Goal: Information Seeking & Learning: Find specific fact

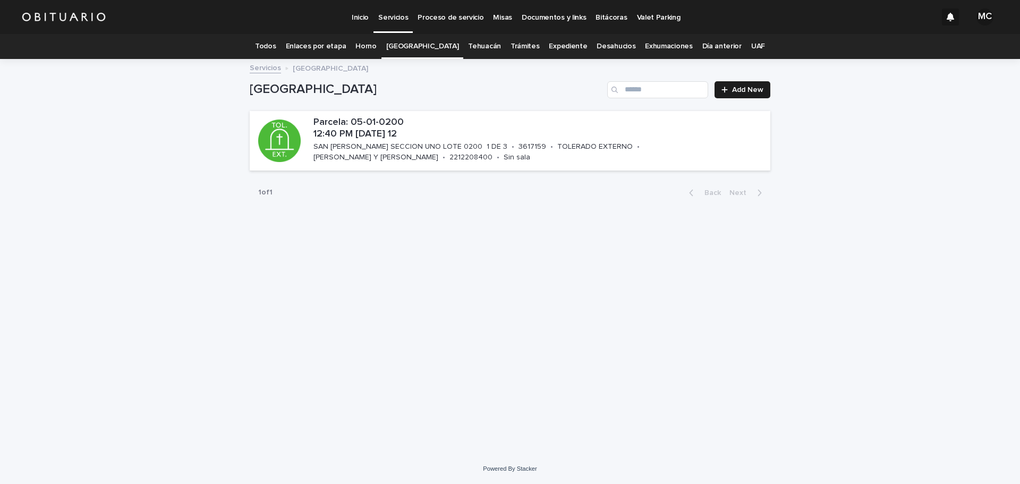
click at [276, 43] on link "Todos" at bounding box center [265, 46] width 21 height 25
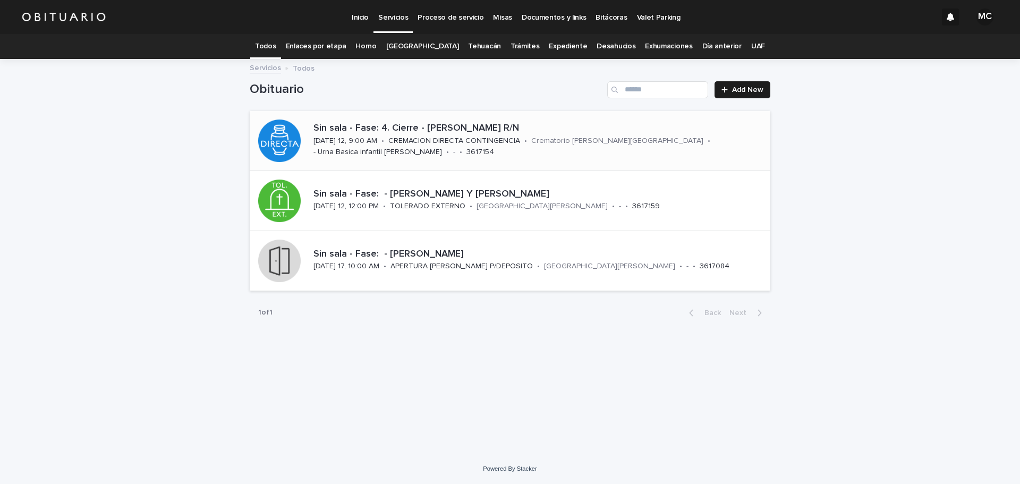
click at [397, 142] on p "CREMACION DIRECTA CONTINGENCIA" at bounding box center [454, 141] width 132 height 9
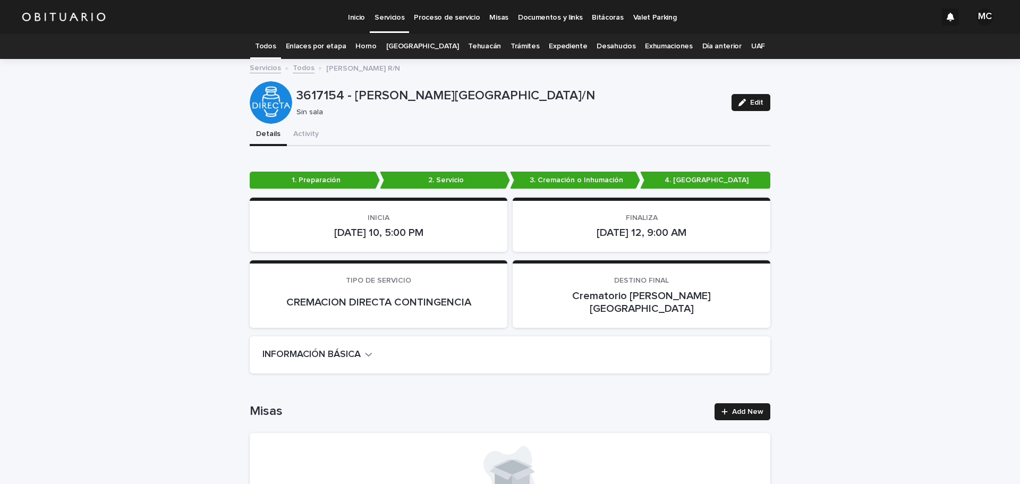
scroll to position [106, 0]
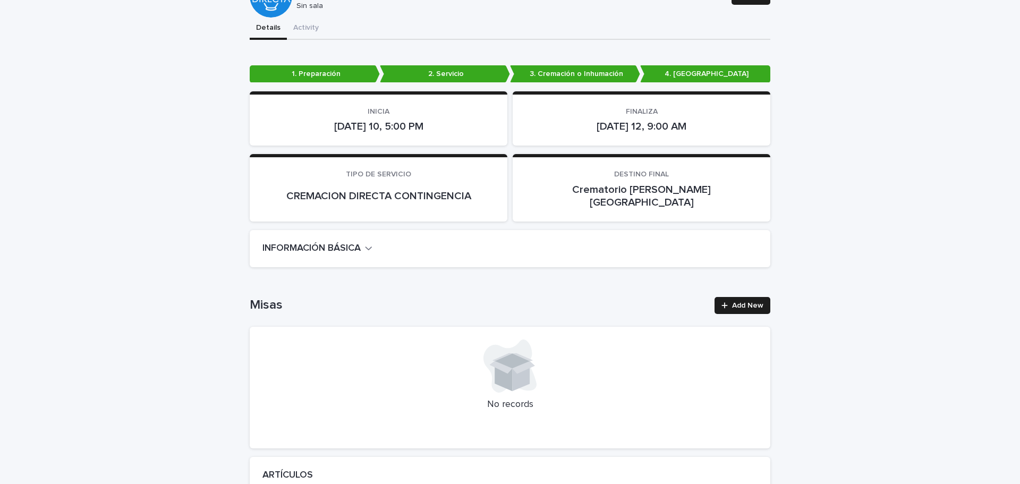
click at [368, 243] on icon "button" at bounding box center [368, 248] width 7 height 10
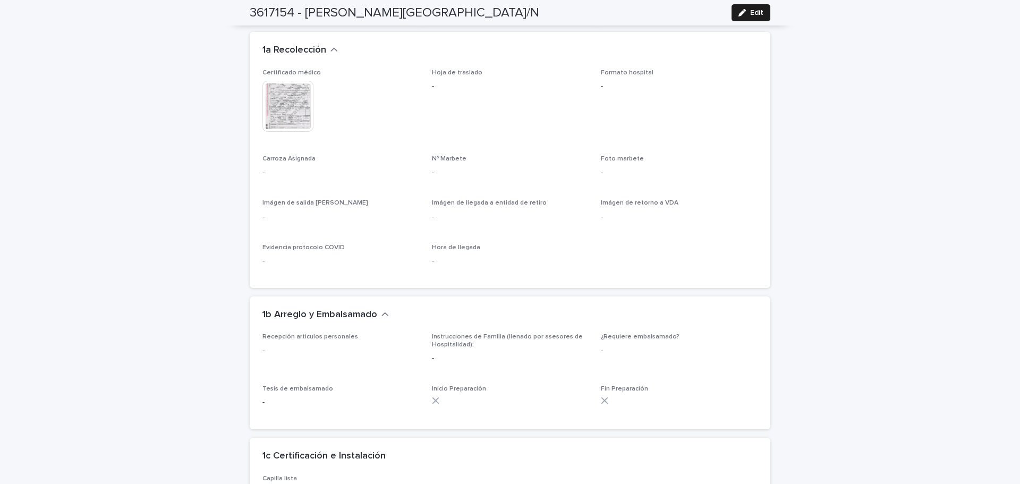
scroll to position [957, 0]
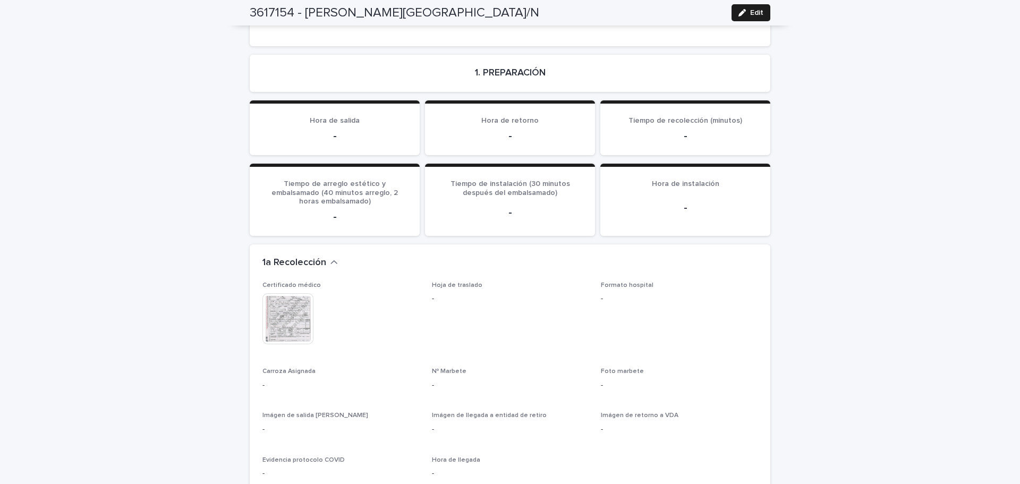
click at [285, 293] on img at bounding box center [288, 318] width 51 height 51
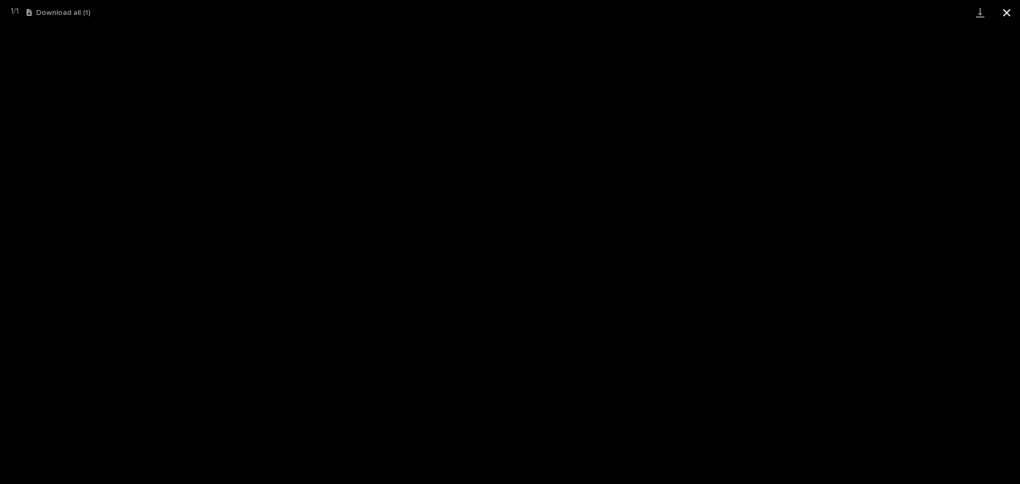
click at [1014, 15] on button "Close gallery" at bounding box center [1007, 12] width 27 height 25
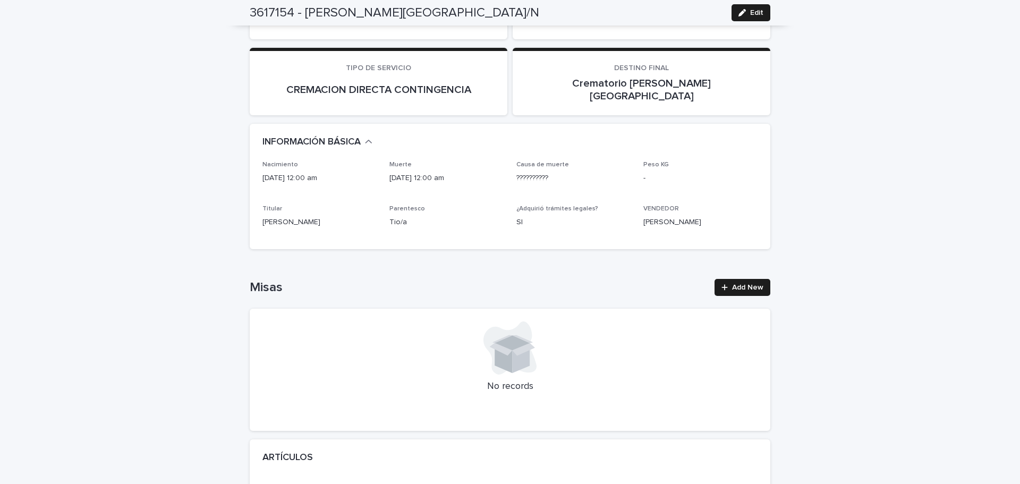
scroll to position [0, 0]
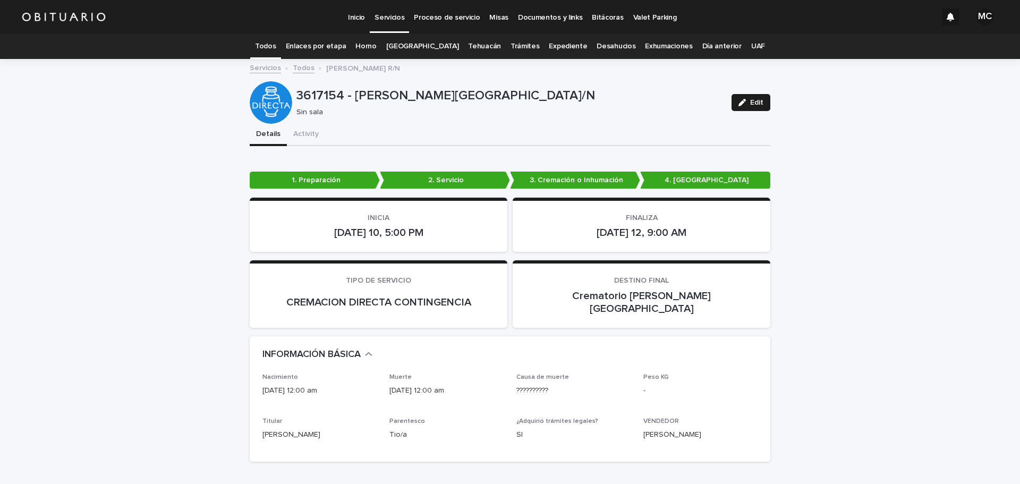
click at [299, 67] on link "Todos" at bounding box center [304, 67] width 22 height 12
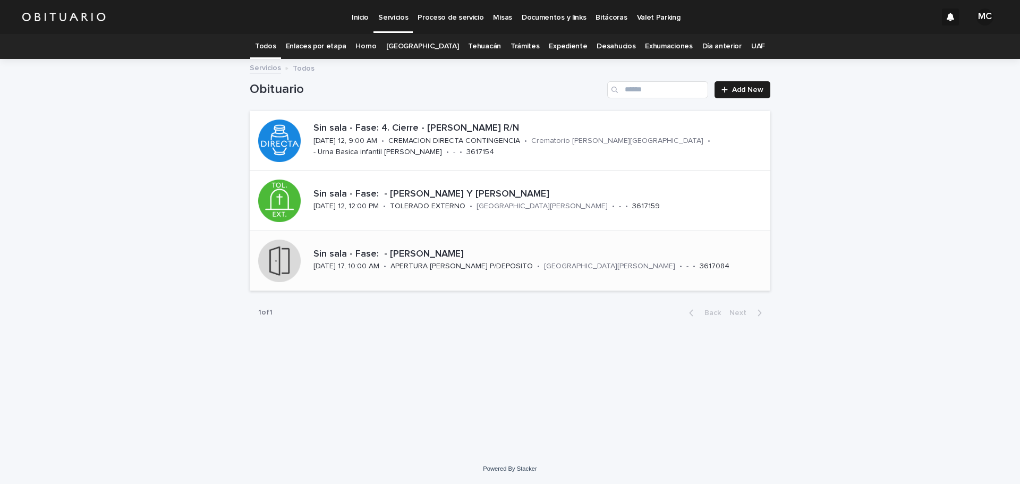
click at [461, 259] on p "Sin sala - Fase: - [PERSON_NAME]" at bounding box center [540, 255] width 453 height 12
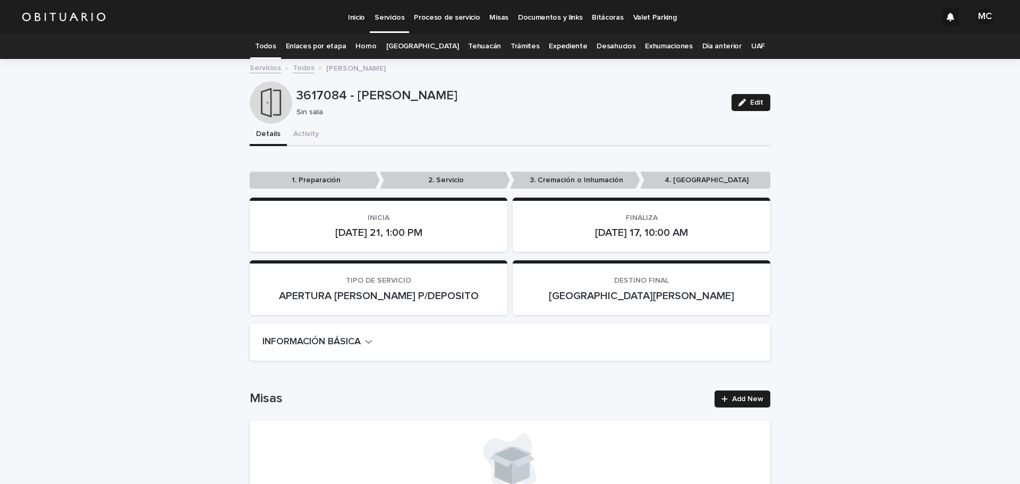
scroll to position [106, 0]
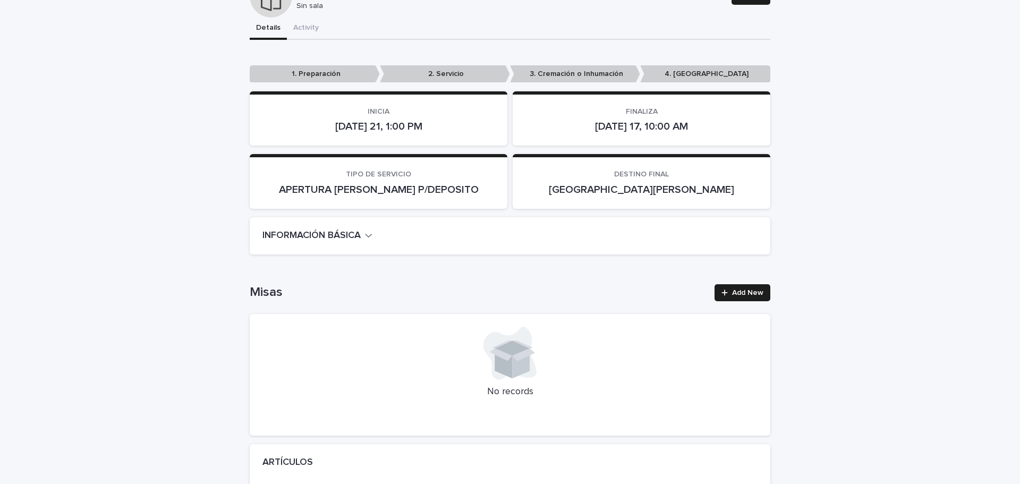
click at [368, 233] on icon "button" at bounding box center [368, 236] width 7 height 10
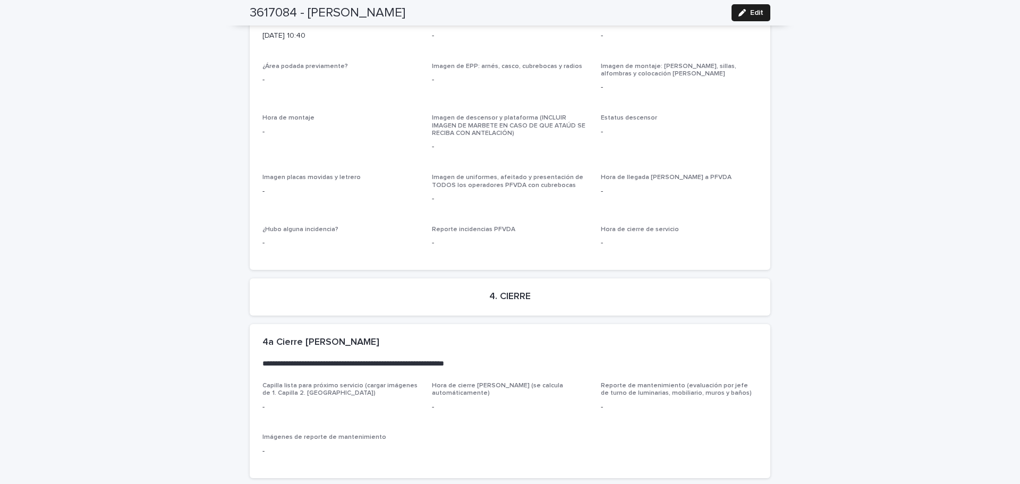
scroll to position [2545, 0]
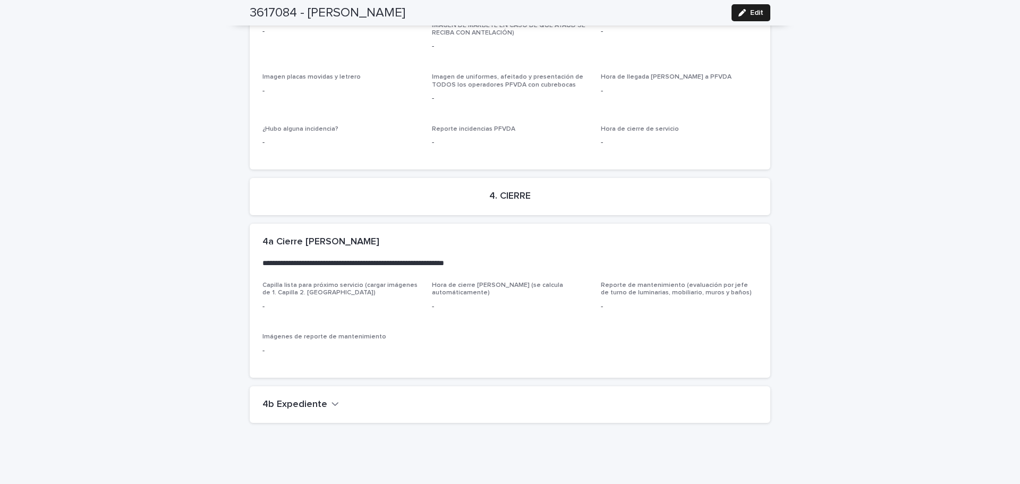
click at [320, 399] on h2 "4b Expediente" at bounding box center [295, 405] width 65 height 12
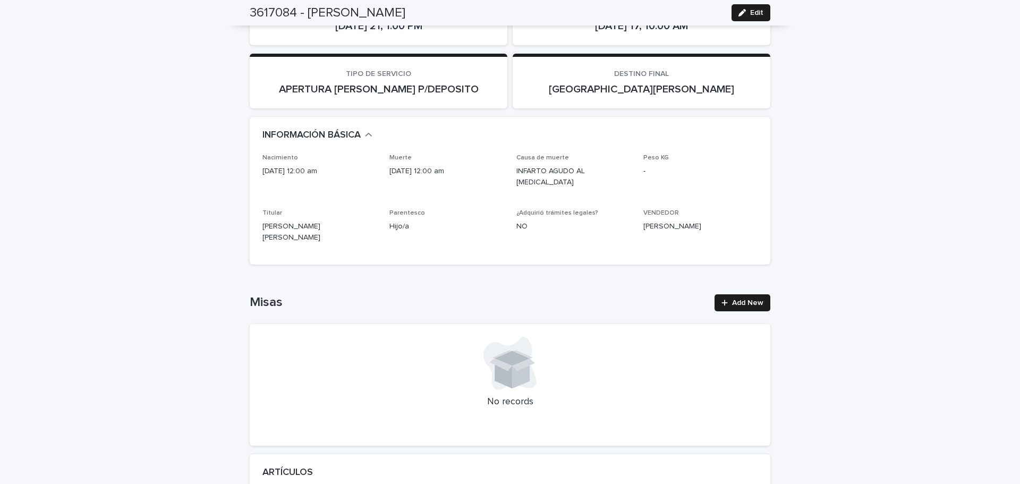
scroll to position [0, 0]
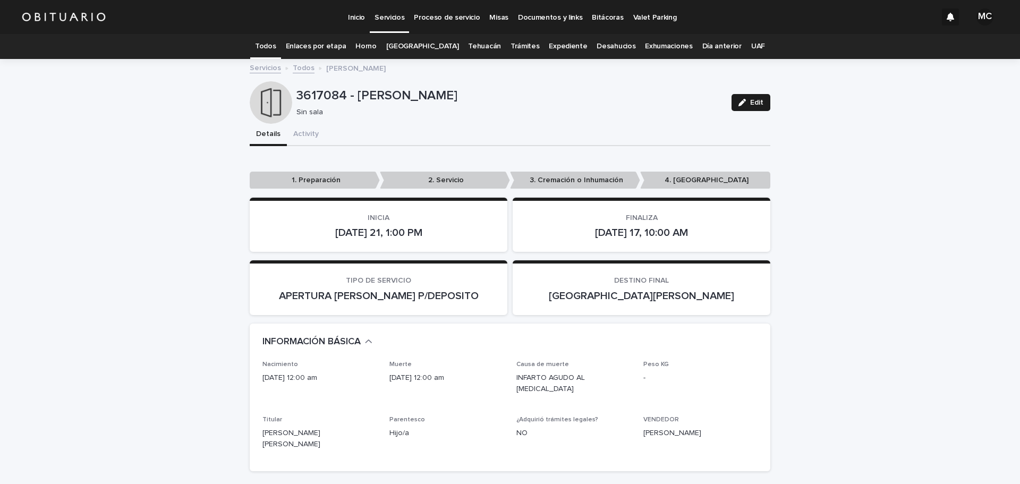
click at [297, 67] on link "Todos" at bounding box center [304, 67] width 22 height 12
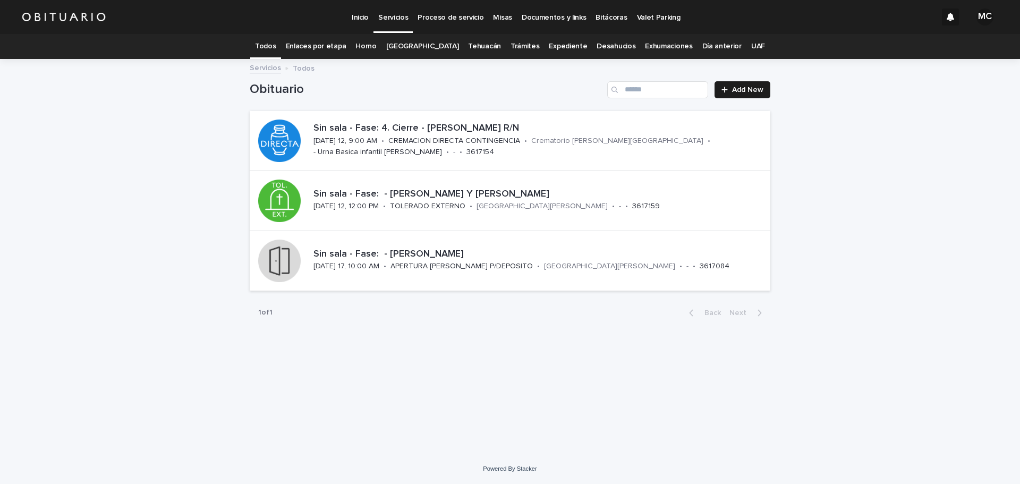
click at [562, 43] on link "Expediente" at bounding box center [568, 46] width 38 height 25
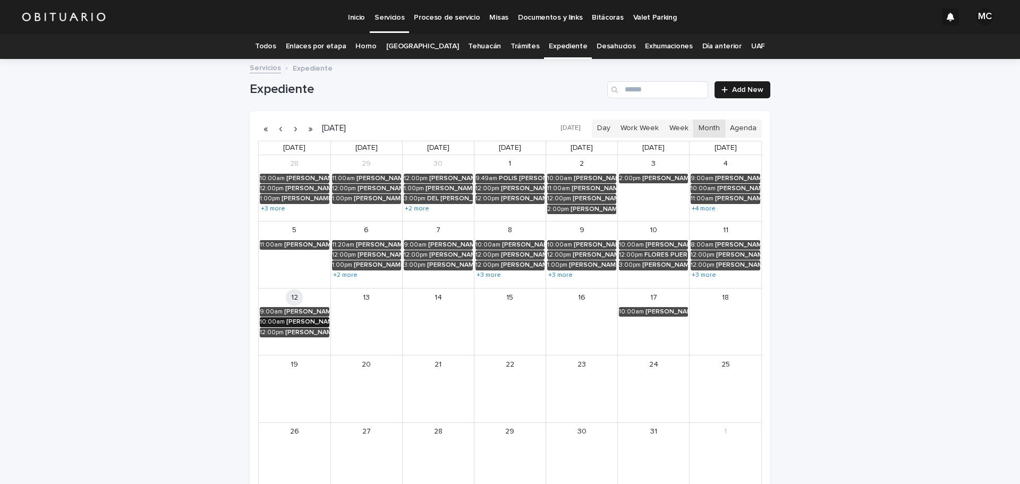
click at [308, 323] on div "[PERSON_NAME]" at bounding box center [307, 321] width 43 height 7
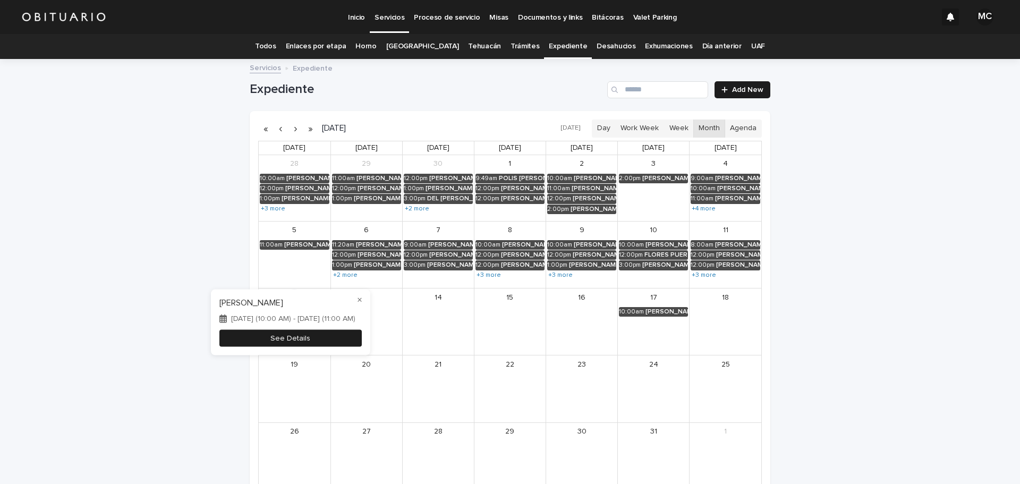
click at [307, 336] on button "See Details" at bounding box center [290, 338] width 142 height 18
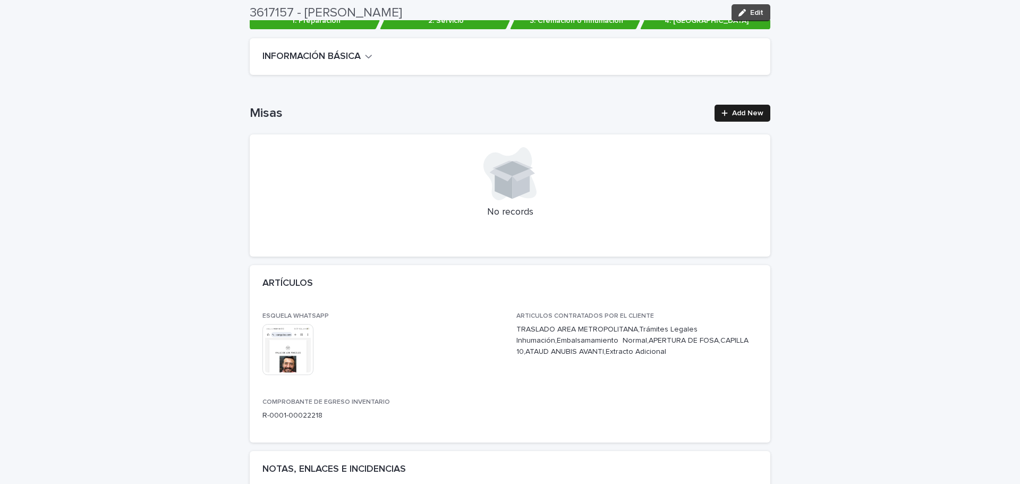
scroll to position [213, 0]
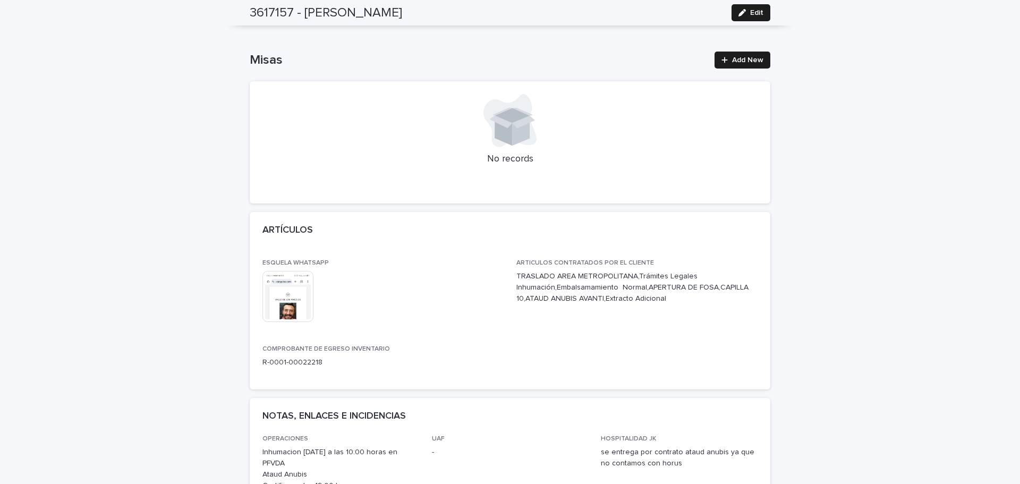
click at [287, 315] on img at bounding box center [288, 296] width 51 height 51
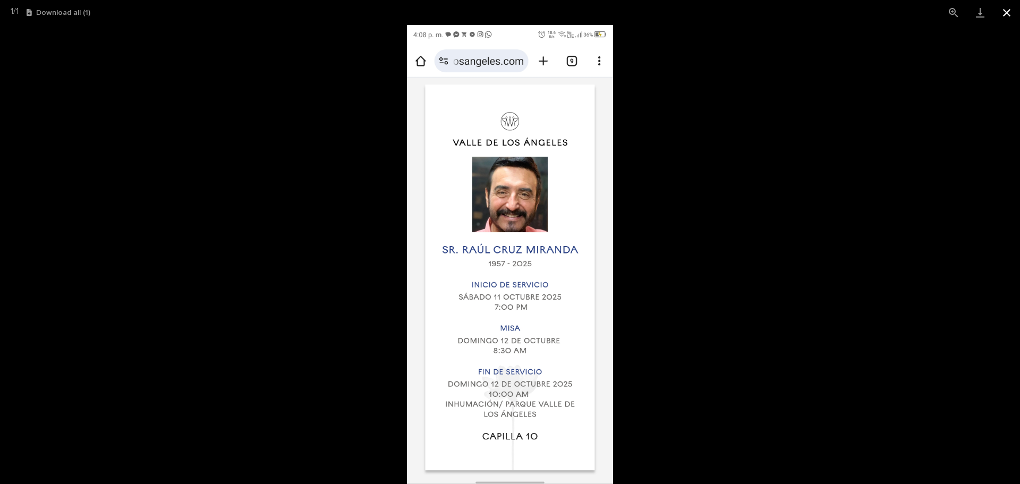
click at [1006, 14] on button "Close gallery" at bounding box center [1007, 12] width 27 height 25
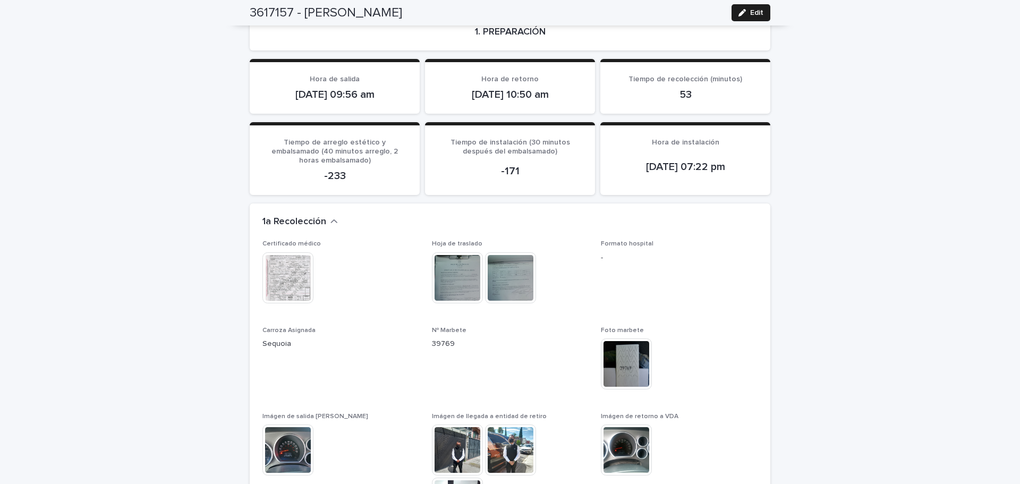
scroll to position [850, 0]
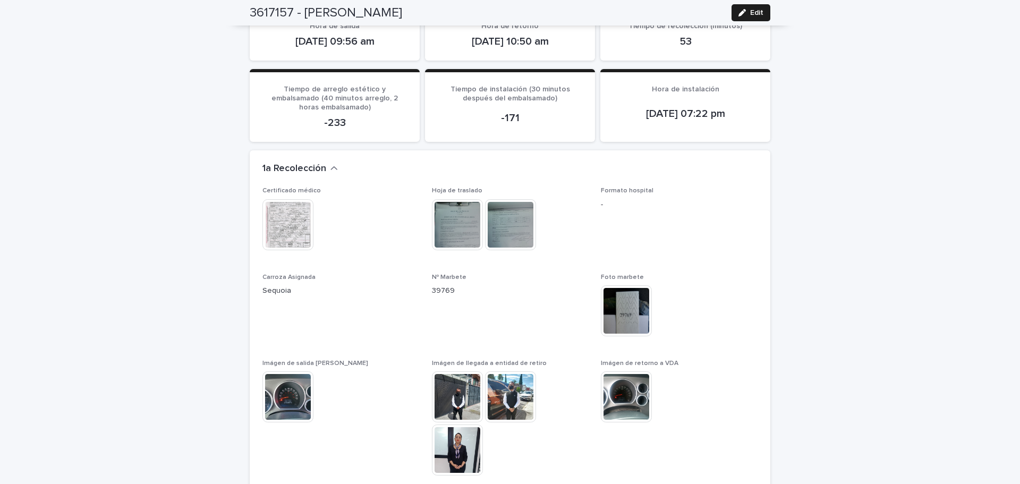
click at [461, 443] on img at bounding box center [457, 450] width 51 height 51
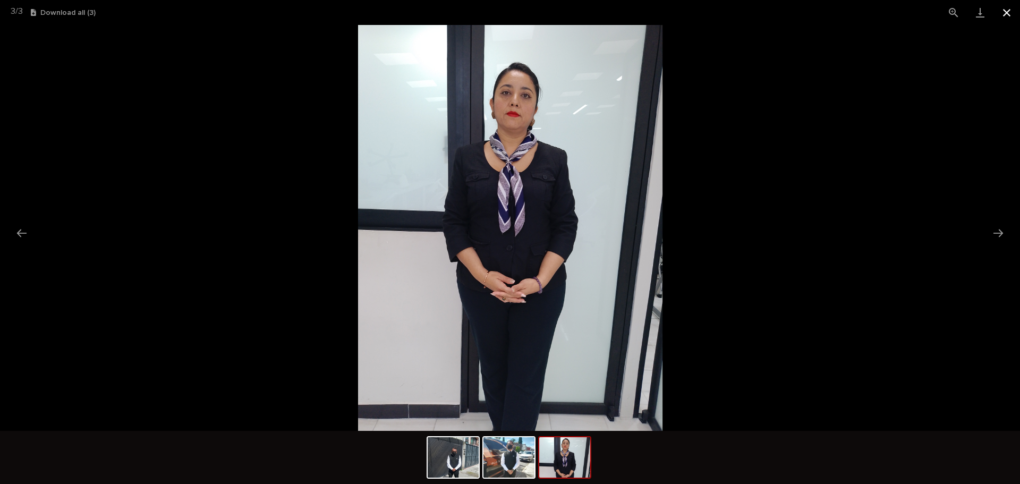
click at [1009, 10] on button "Close gallery" at bounding box center [1007, 12] width 27 height 25
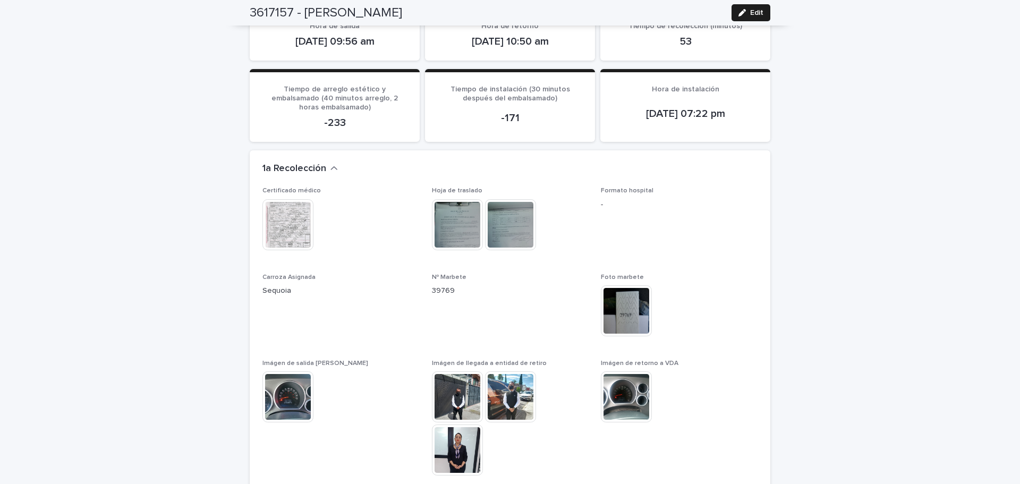
click at [282, 224] on img at bounding box center [288, 224] width 51 height 51
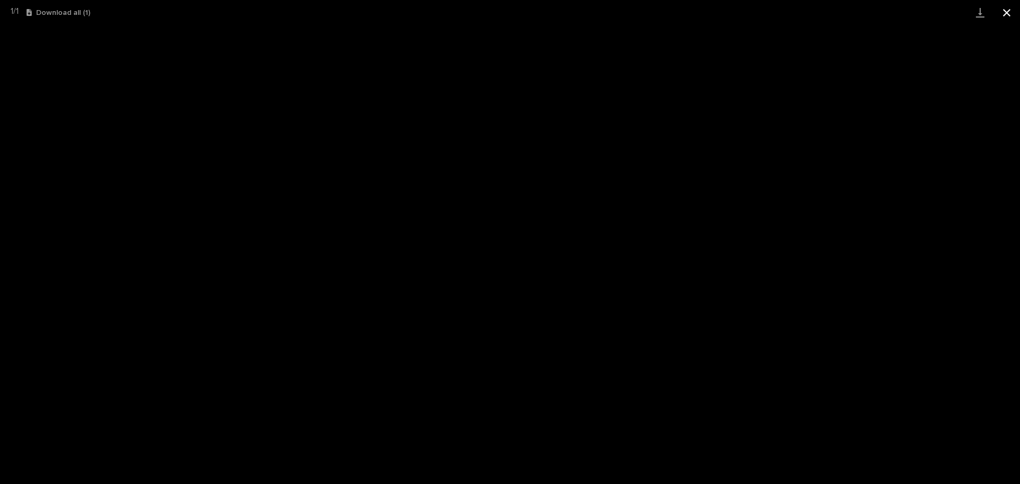
click at [1005, 11] on button "Close gallery" at bounding box center [1007, 12] width 27 height 25
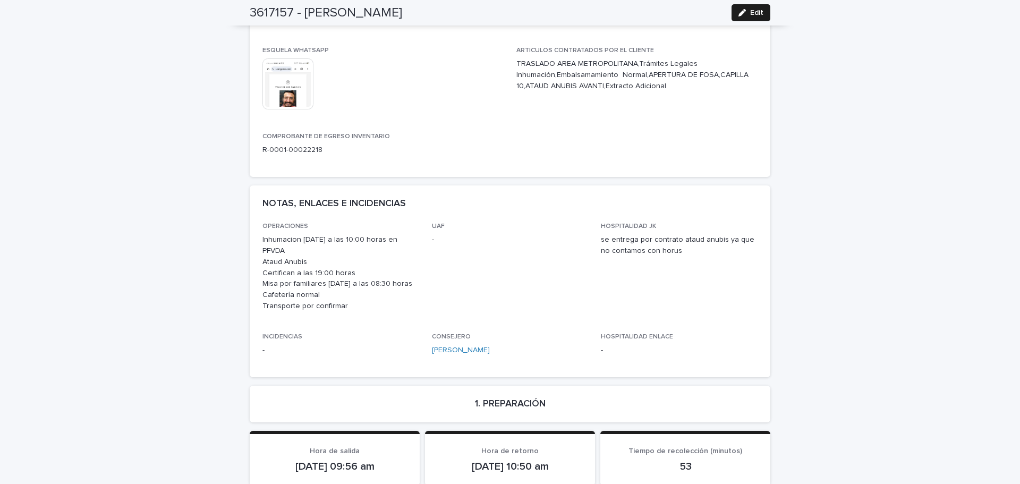
scroll to position [0, 0]
